Goal: Transaction & Acquisition: Purchase product/service

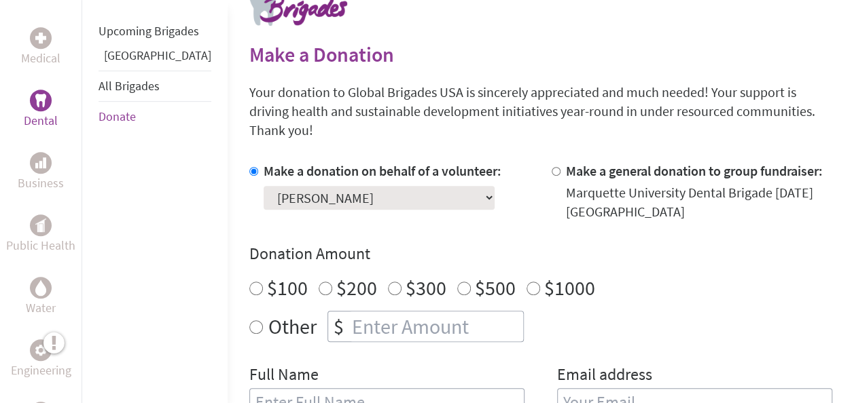
scroll to position [298, 0]
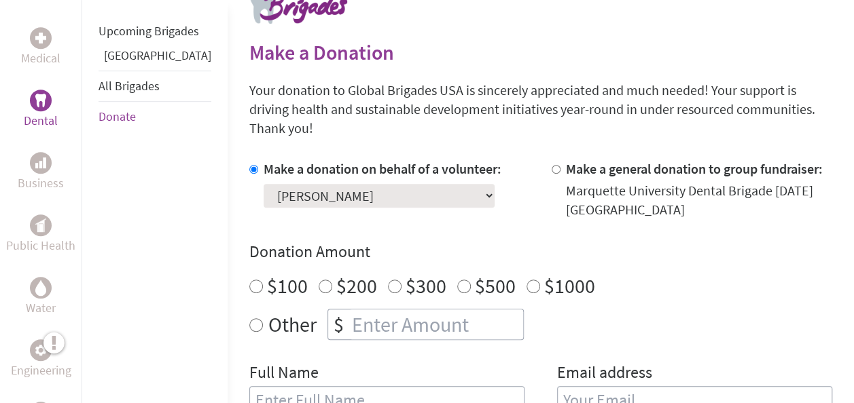
click at [388, 280] on input "$300" at bounding box center [395, 287] width 14 height 14
radio input "true"
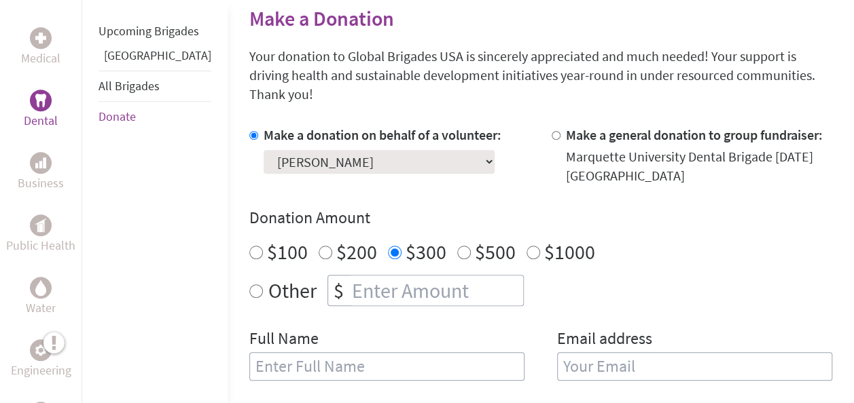
scroll to position [340, 0]
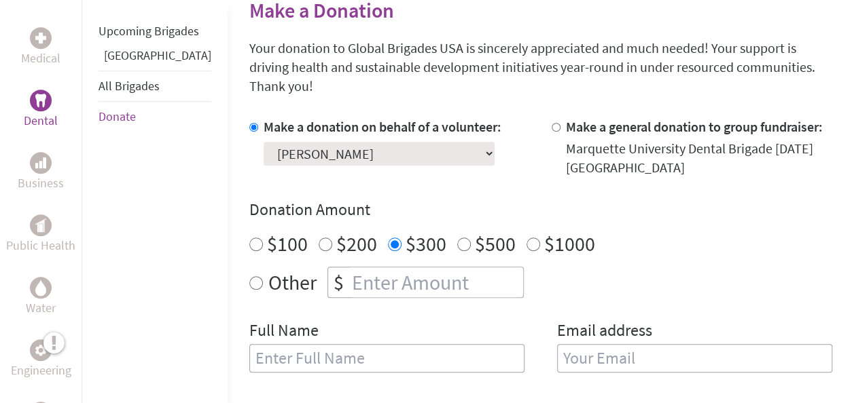
radio input "true"
click at [356, 268] on input "number" at bounding box center [436, 283] width 174 height 30
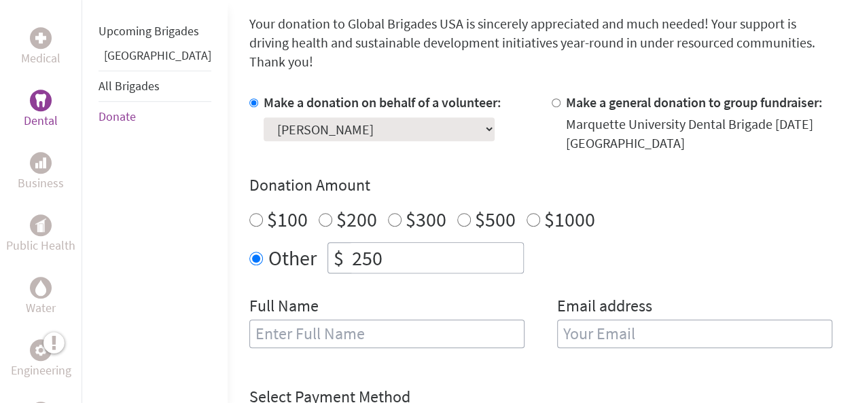
type input "250"
click at [415, 320] on input "text" at bounding box center [386, 334] width 275 height 29
type input "[PERSON_NAME]"
click at [561, 323] on input "email" at bounding box center [694, 334] width 275 height 29
type input "[EMAIL_ADDRESS][DOMAIN_NAME]"
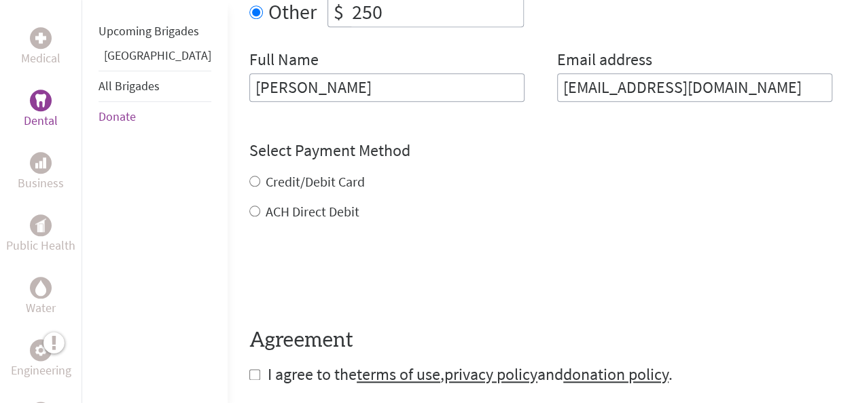
scroll to position [612, 0]
click at [293, 172] on div "Credit/Debit Card ACH Direct Debit" at bounding box center [540, 196] width 583 height 49
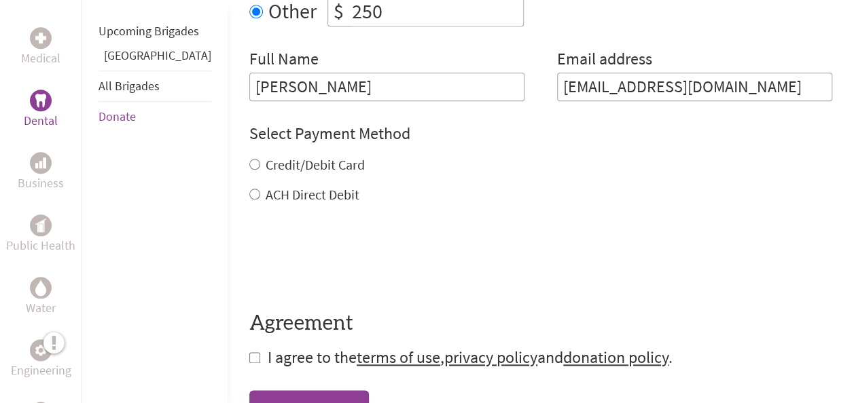
click at [249, 159] on input "Credit/Debit Card" at bounding box center [254, 164] width 11 height 11
radio input "true"
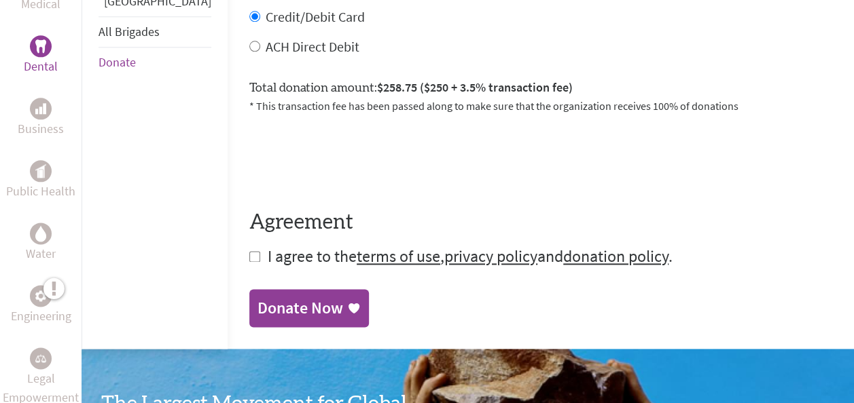
scroll to position [761, 0]
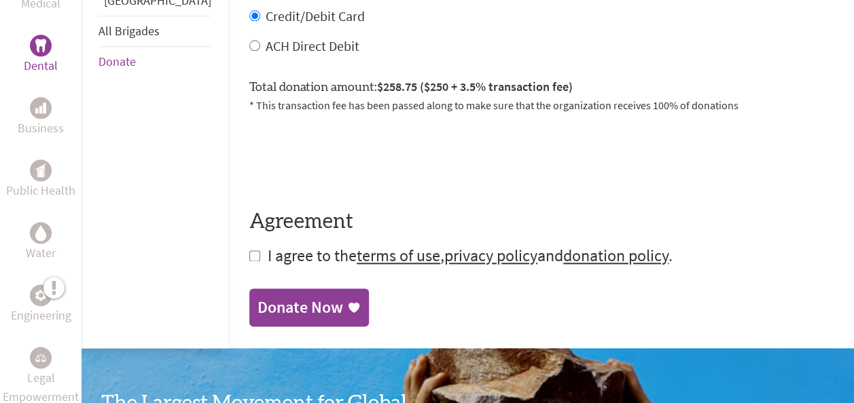
click at [249, 251] on input "checkbox" at bounding box center [254, 256] width 11 height 11
checkbox input "true"
click at [273, 298] on div "Donate Now" at bounding box center [300, 309] width 86 height 22
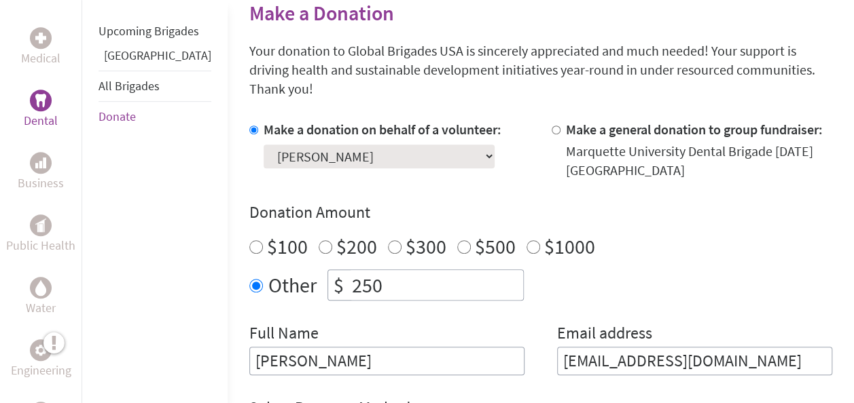
scroll to position [338, 0]
